Goal: Task Accomplishment & Management: Manage account settings

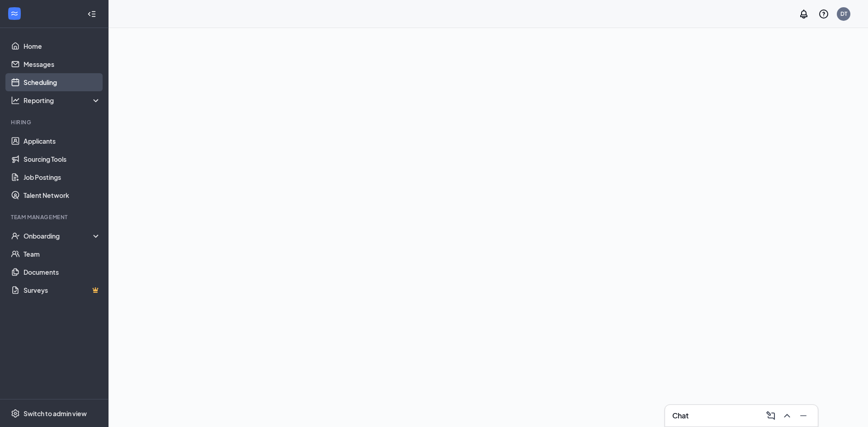
click at [47, 81] on link "Scheduling" at bounding box center [62, 82] width 77 height 18
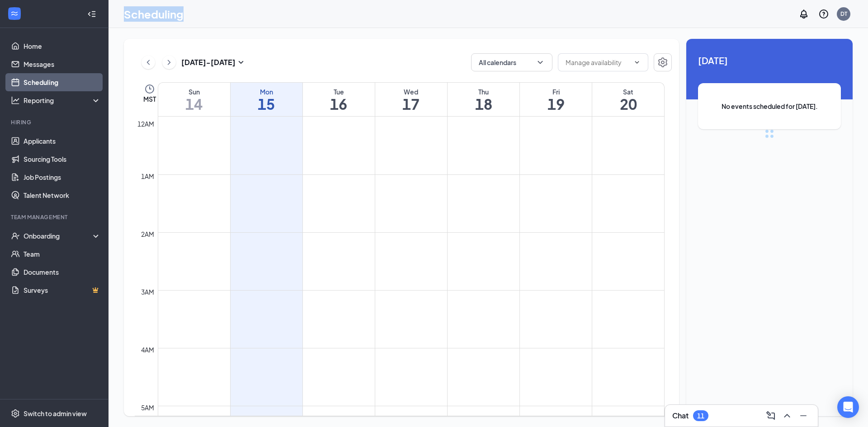
drag, startPoint x: 182, startPoint y: 16, endPoint x: 114, endPoint y: 12, distance: 68.4
click at [114, 12] on div "Scheduling DT" at bounding box center [489, 14] width 760 height 28
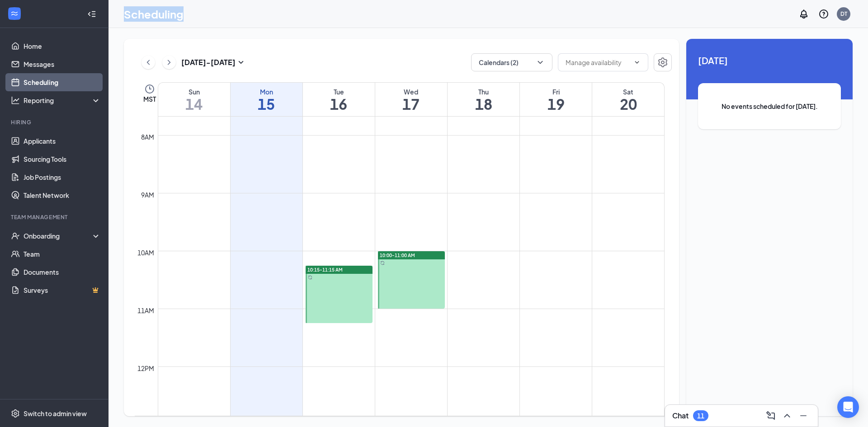
click at [304, 12] on div "Scheduling DT" at bounding box center [489, 14] width 760 height 28
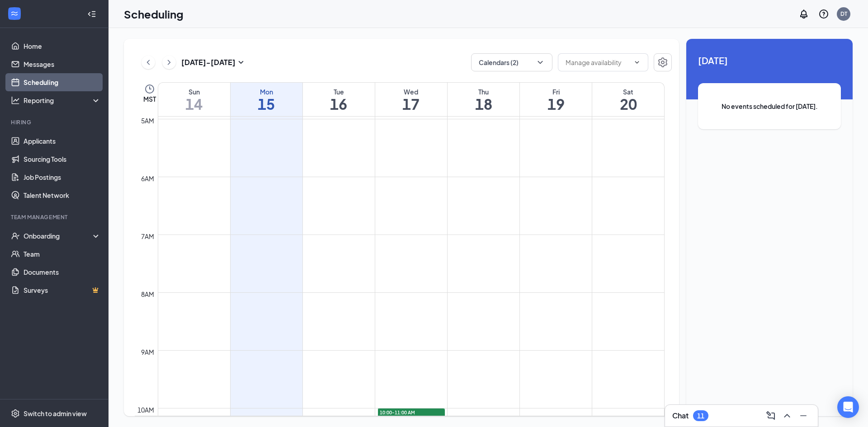
scroll to position [83, 0]
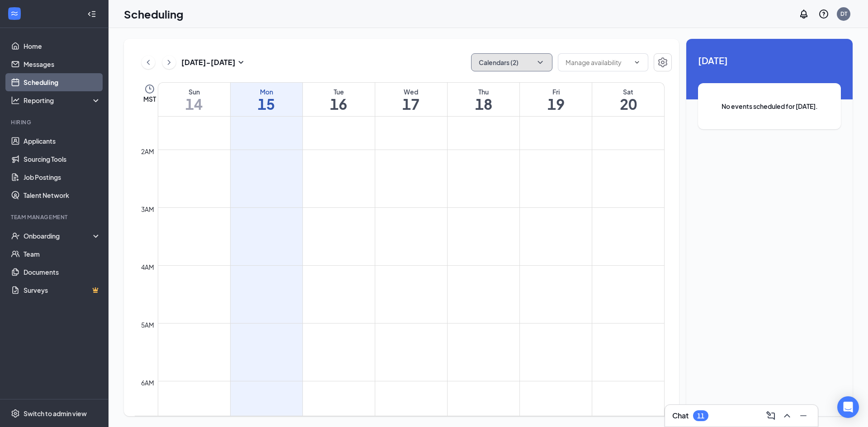
click at [498, 66] on button "Calendars (2)" at bounding box center [511, 62] width 81 height 18
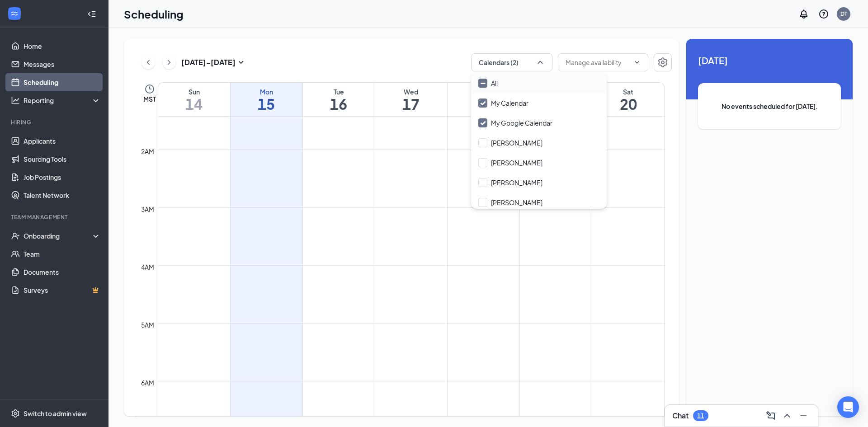
click at [483, 82] on input "All" at bounding box center [487, 83] width 19 height 9
checkbox input "true"
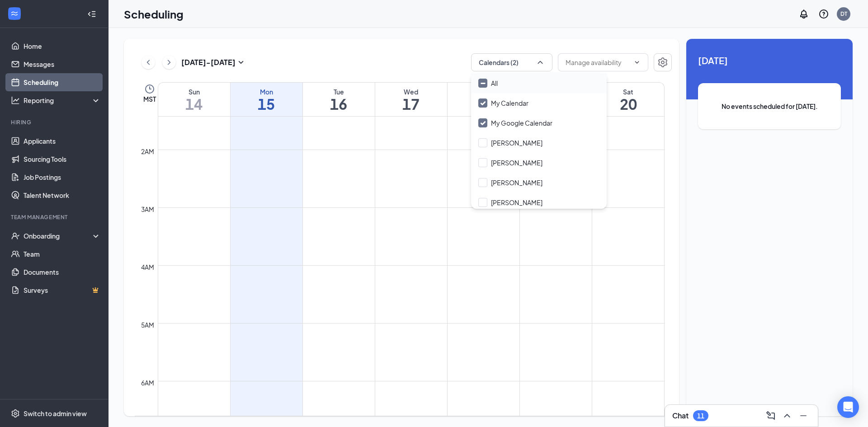
checkbox input "true"
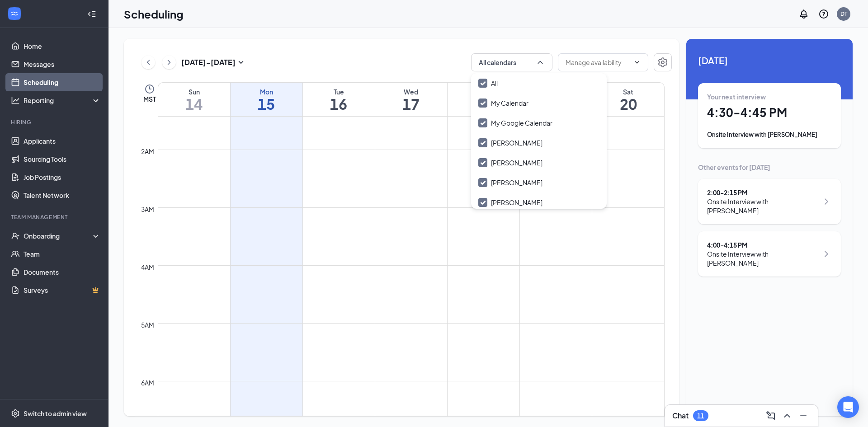
click at [375, 57] on div "[DATE] - [DATE] All calendars" at bounding box center [403, 62] width 537 height 18
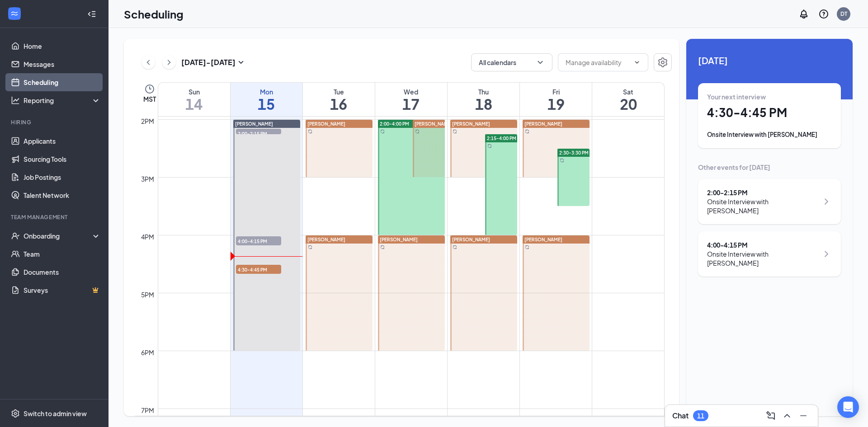
scroll to position [716, 0]
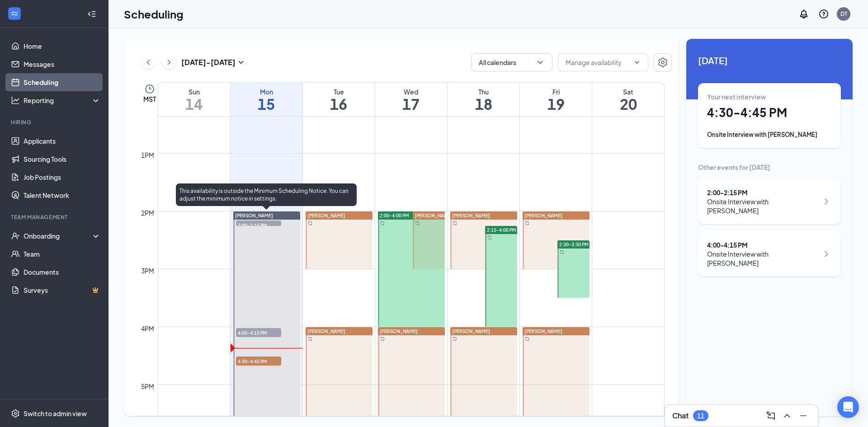
click at [246, 367] on div at bounding box center [266, 327] width 67 height 231
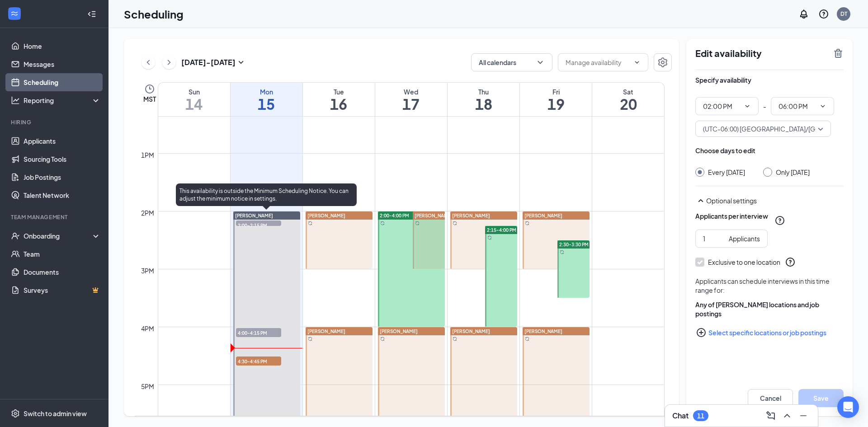
click at [256, 361] on span "4:30-4:45 PM" at bounding box center [258, 361] width 45 height 9
